Goal: Entertainment & Leisure: Consume media (video, audio)

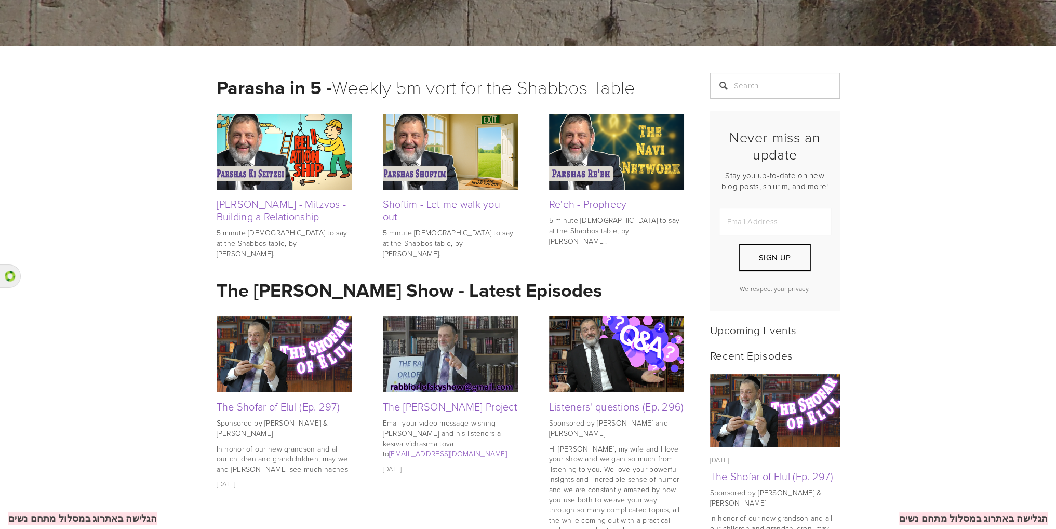
scroll to position [208, 0]
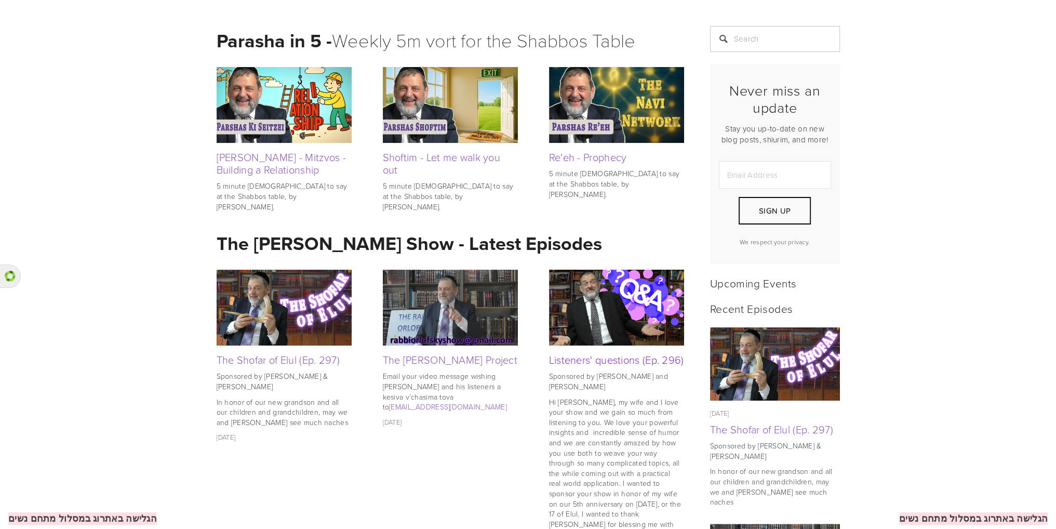
click at [576, 358] on link "Listeners' questions (Ep. 296)" at bounding box center [616, 359] width 135 height 15
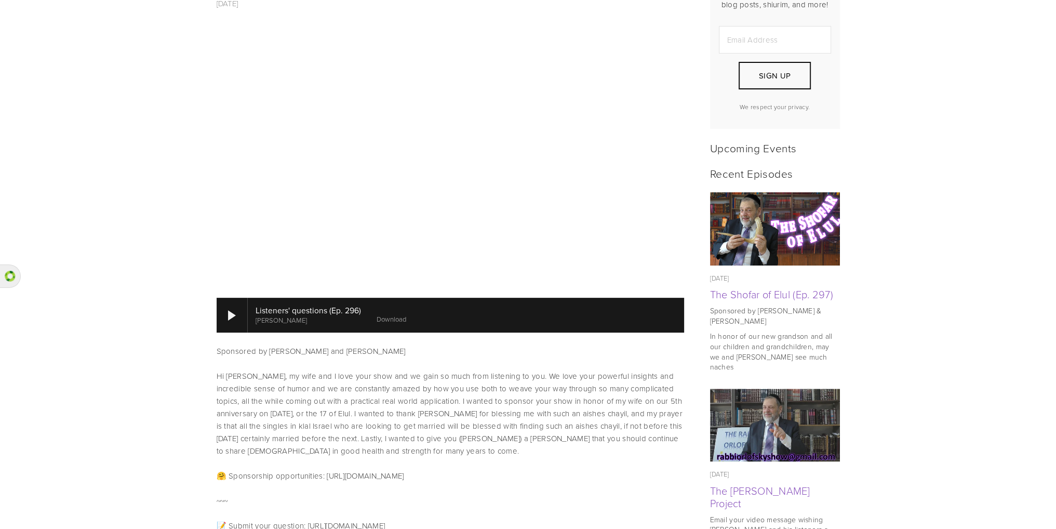
scroll to position [346, 0]
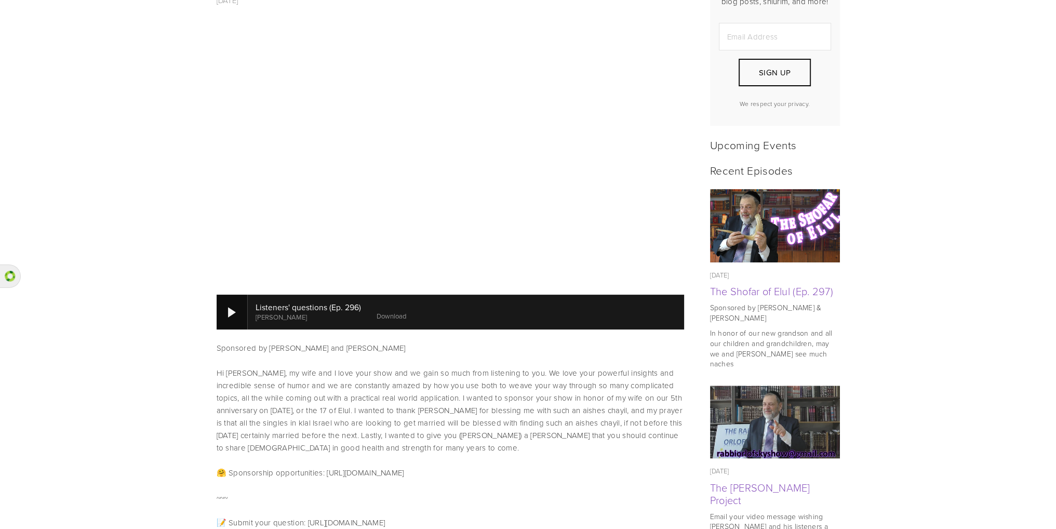
click at [234, 307] on div at bounding box center [232, 312] width 8 height 10
click at [231, 307] on div at bounding box center [232, 312] width 8 height 10
click at [229, 307] on div at bounding box center [232, 312] width 8 height 10
click at [232, 307] on div at bounding box center [232, 312] width 8 height 10
